Goal: Task Accomplishment & Management: Manage account settings

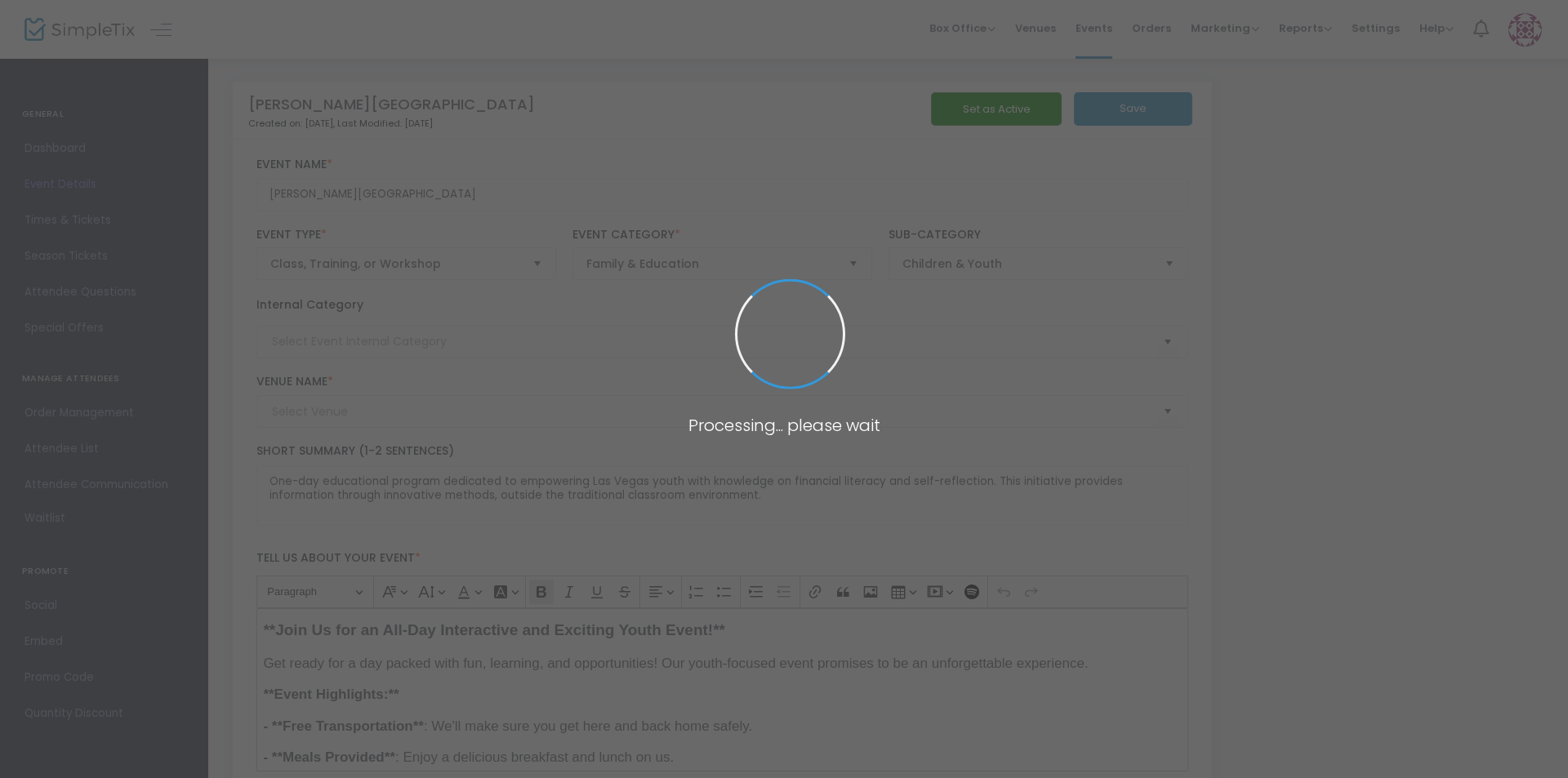
type input "[GEOGRAPHIC_DATA]"
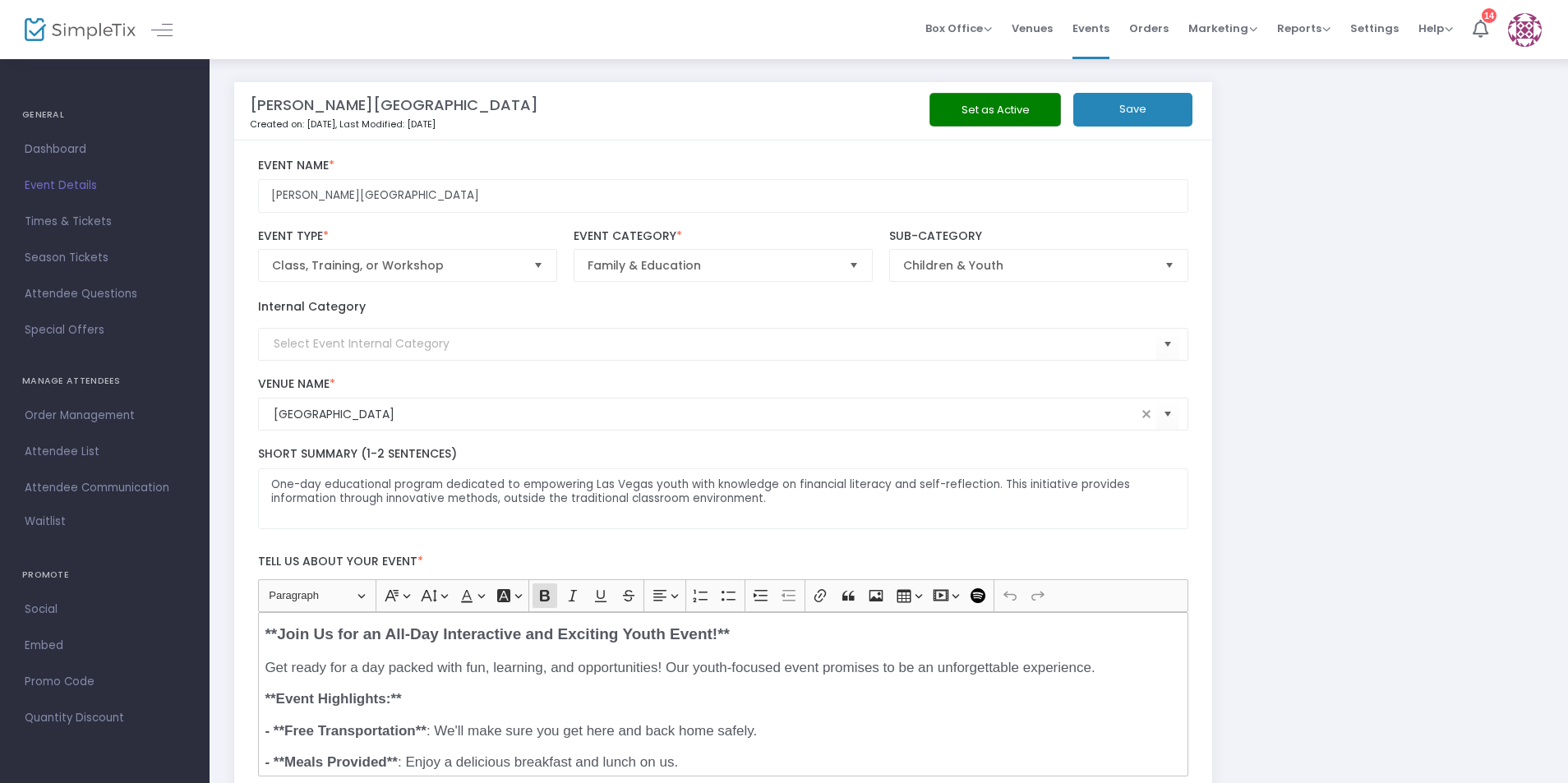
click at [64, 182] on span "Event Details" at bounding box center [105, 185] width 160 height 21
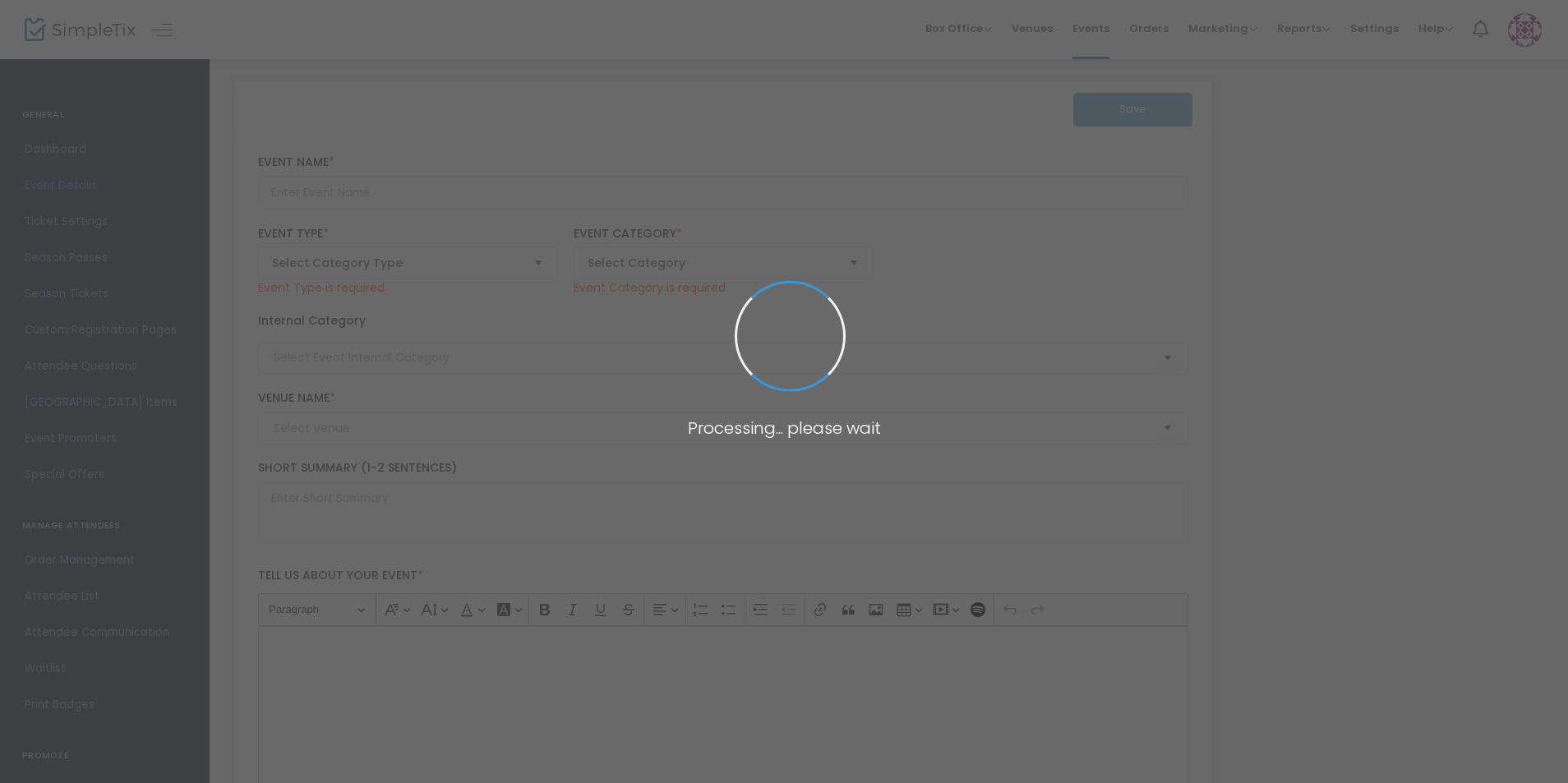
type input "[PERSON_NAME][GEOGRAPHIC_DATA]"
type textarea "One-day educational program dedicated to empowering Las Vegas youth with knowle…"
type input "Register Now"
type input "[GEOGRAPHIC_DATA]"
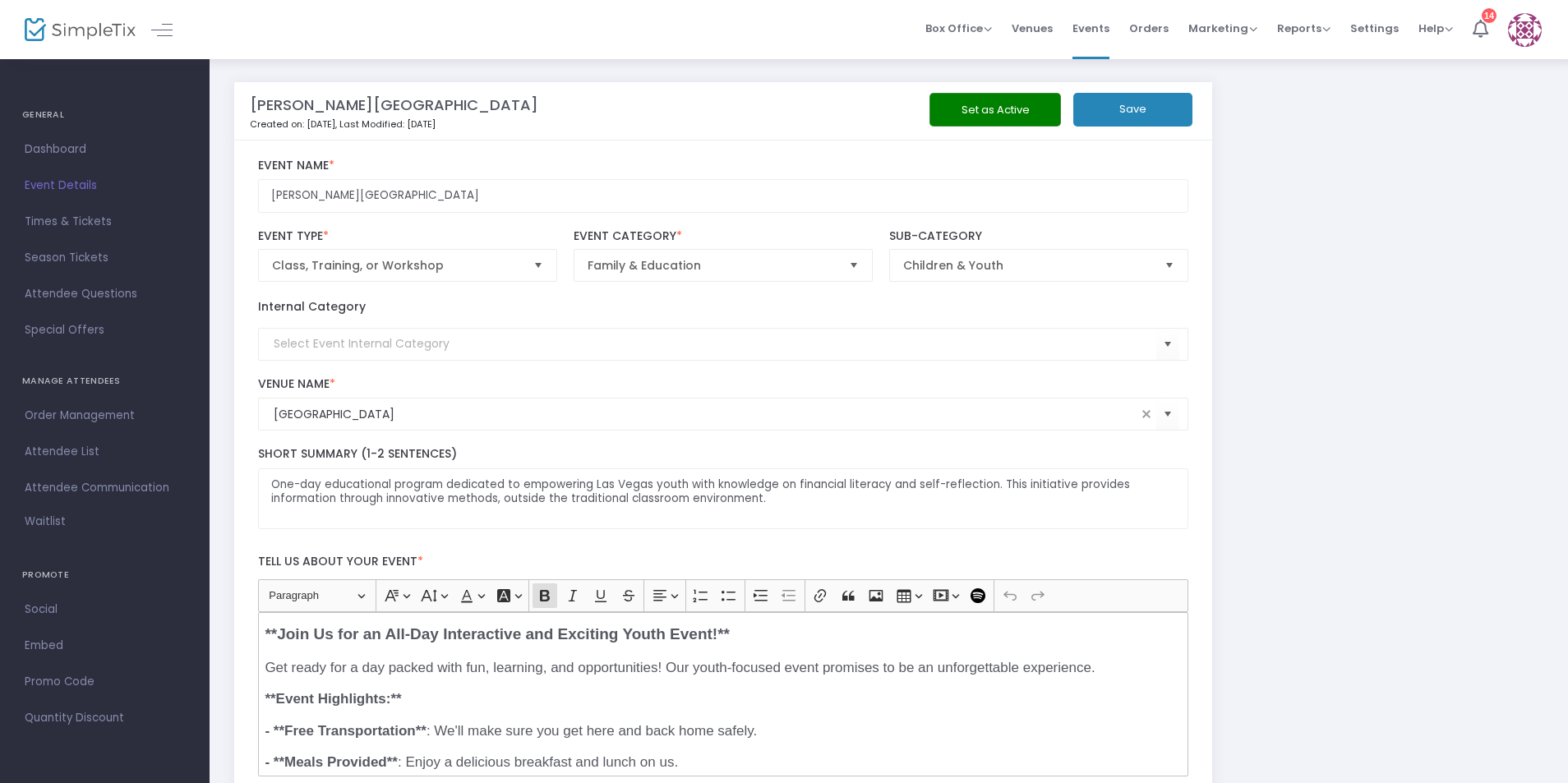
click at [46, 110] on h4 "GENERAL" at bounding box center [104, 115] width 165 height 33
click at [61, 37] on img at bounding box center [80, 30] width 111 height 24
